Goal: Ask a question

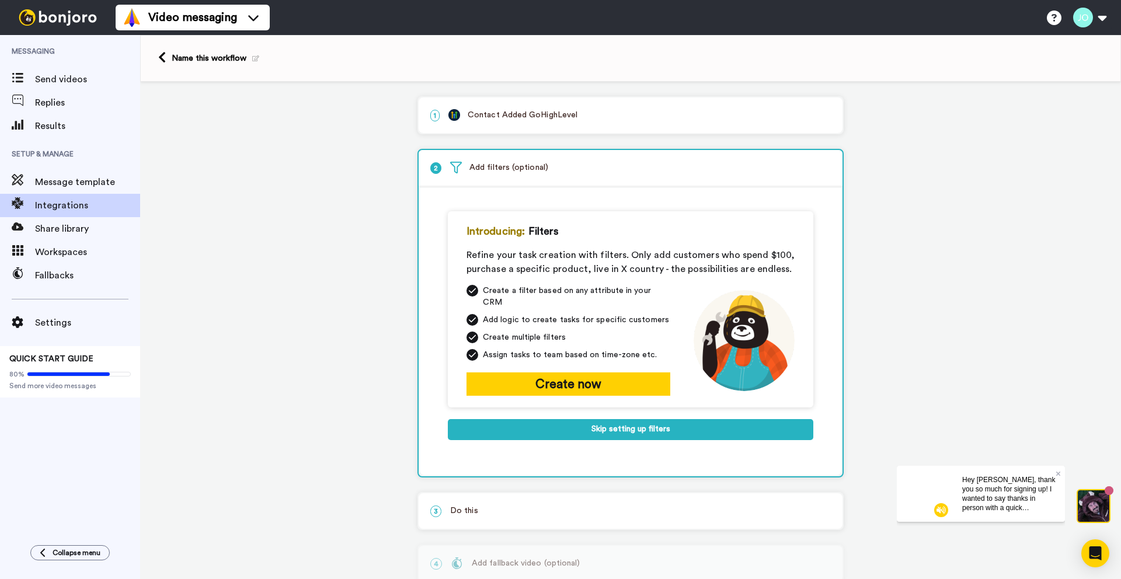
scroll to position [55, 0]
click at [361, 216] on div "1 Contact Added GoHighLevel Service selected ActiveCampaign AWeber Bonjoro Conv…" at bounding box center [630, 373] width 981 height 583
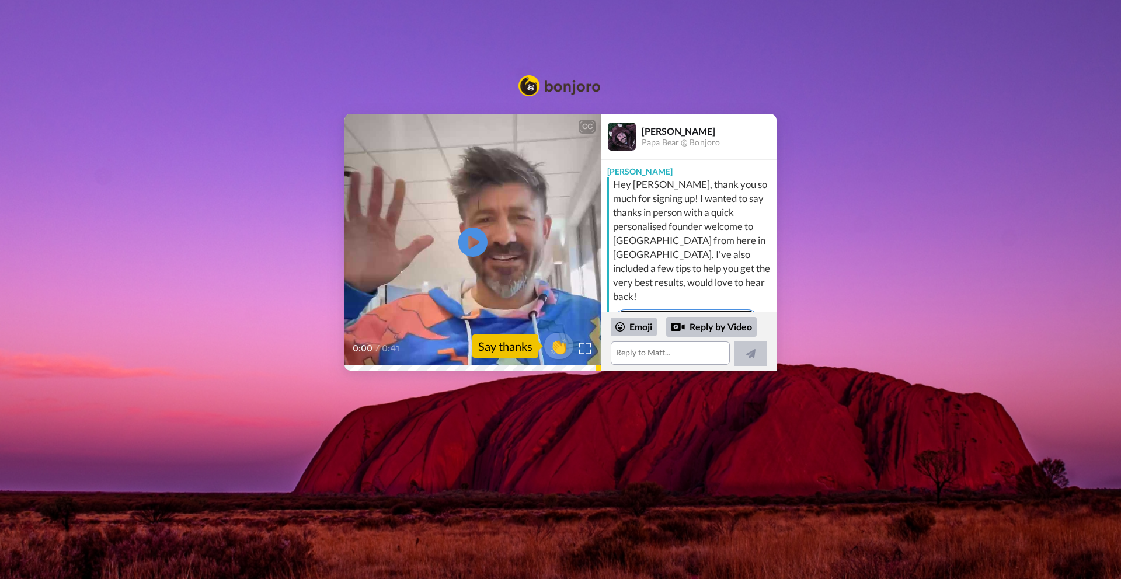
click at [698, 309] on link "Book a free product demo" at bounding box center [686, 321] width 147 height 25
click at [673, 309] on link "Book a free product demo" at bounding box center [686, 321] width 147 height 25
click at [646, 351] on textarea at bounding box center [670, 353] width 119 height 23
type textarea "Can you send me the link?"
click at [749, 342] on icon at bounding box center [748, 338] width 9 height 9
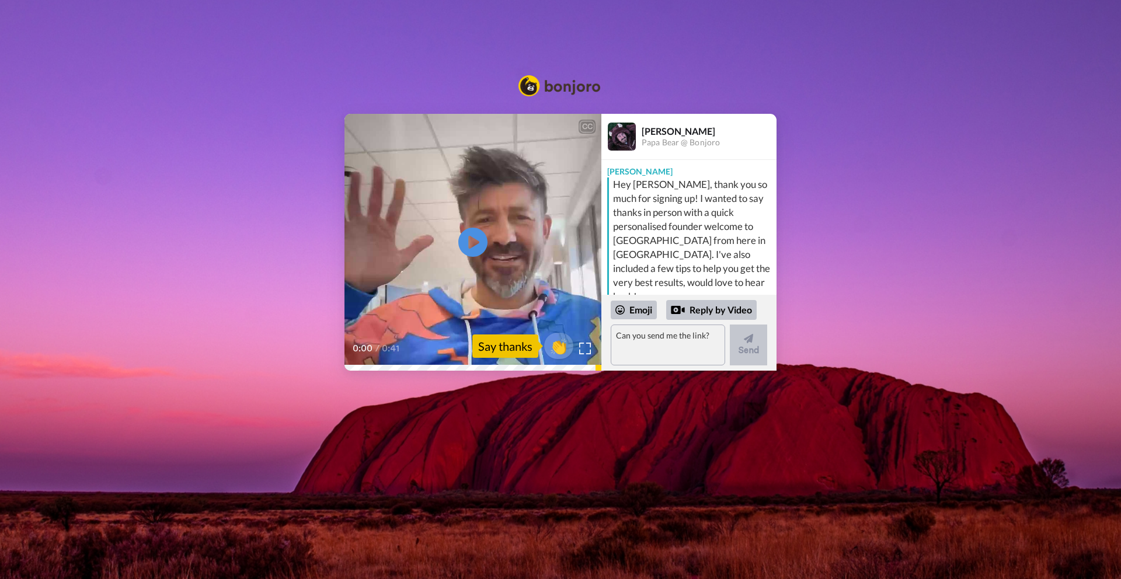
scroll to position [87, 0]
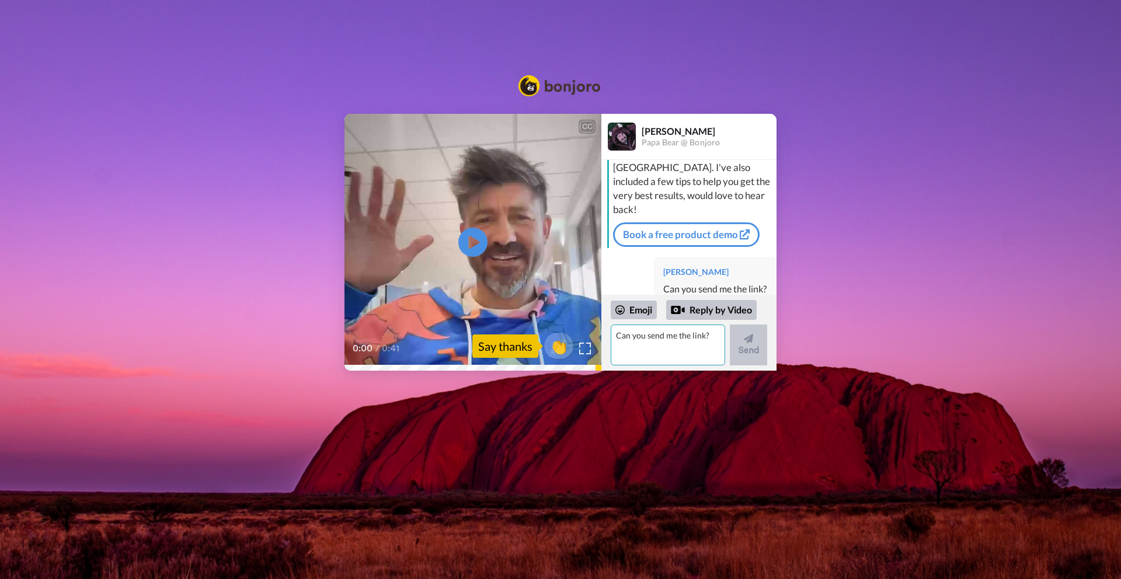
click at [643, 335] on textarea "Can you send me the link?" at bounding box center [668, 345] width 114 height 41
click at [643, 335] on textarea "Sorry, the lonk for" at bounding box center [668, 345] width 114 height 41
click at [688, 337] on textarea "Sorry , the lonk for" at bounding box center [668, 345] width 114 height 41
type textarea "Sorry , the link for the free product demo"
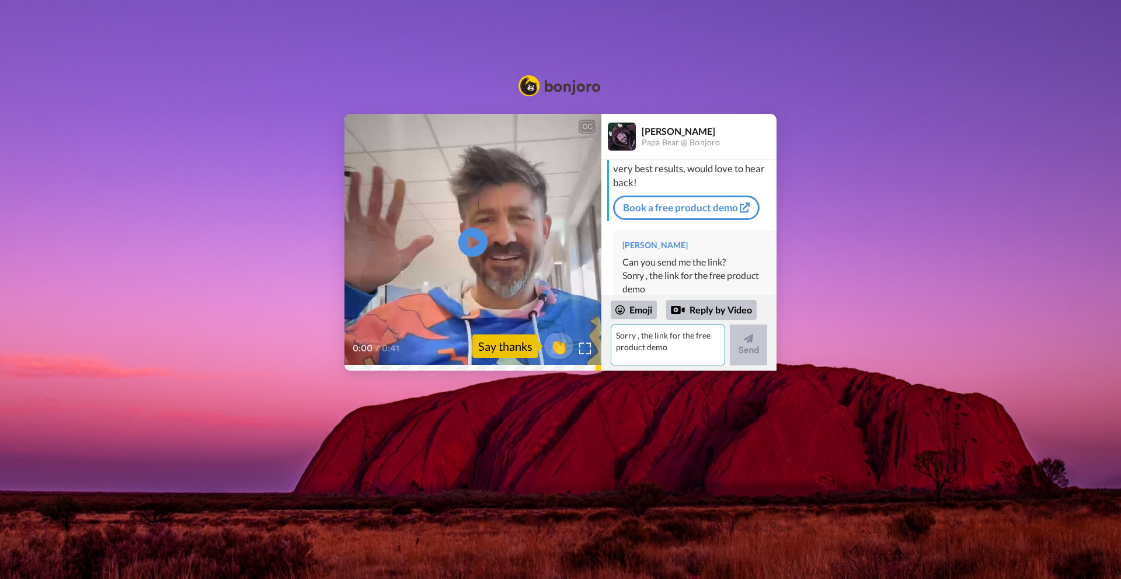
click at [681, 345] on textarea "Sorry , the link for the free product demo" at bounding box center [668, 345] width 114 height 41
